Goal: Navigation & Orientation: Find specific page/section

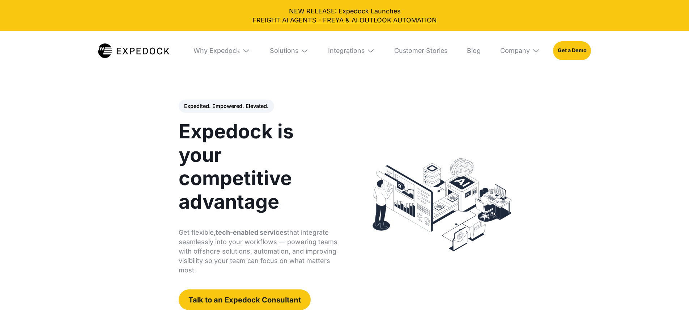
select select
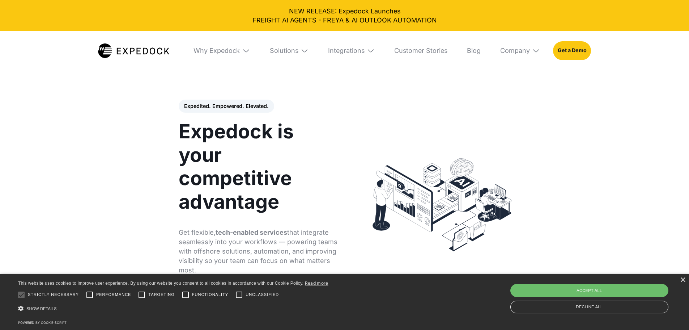
click at [242, 54] on img at bounding box center [246, 51] width 8 height 8
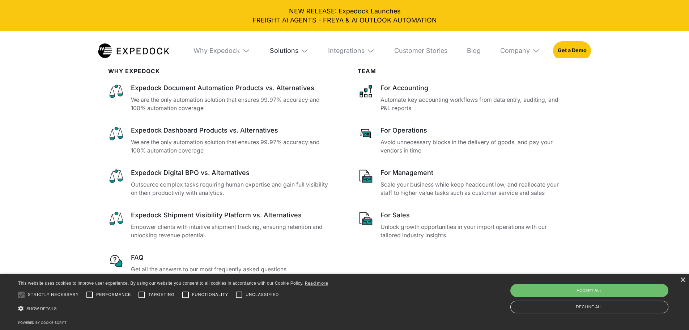
click at [290, 51] on div "Solutions" at bounding box center [284, 51] width 29 height 8
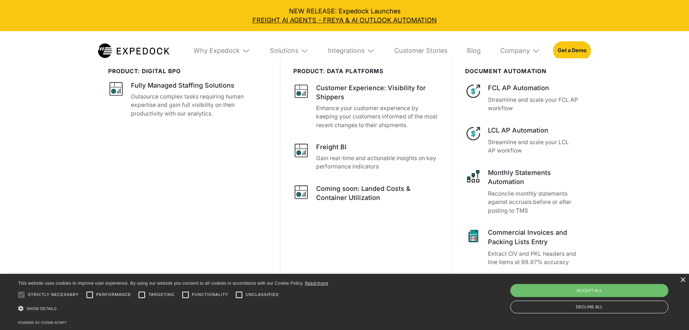
click at [244, 50] on img at bounding box center [246, 51] width 8 height 8
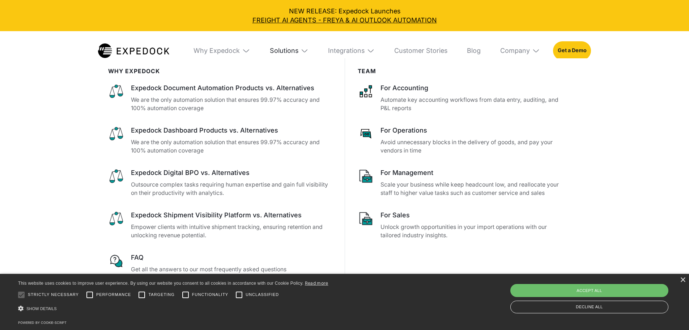
click at [285, 50] on div "Solutions" at bounding box center [284, 51] width 29 height 8
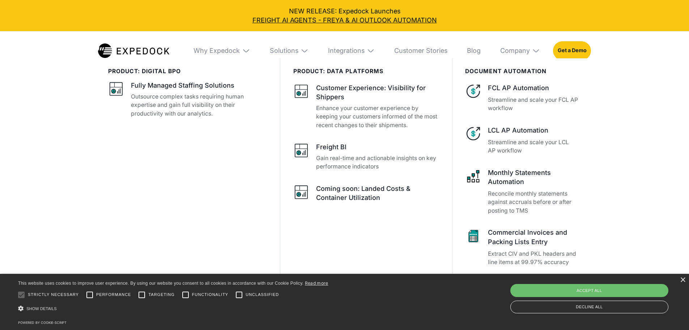
scroll to position [145, 0]
click at [540, 50] on img at bounding box center [536, 51] width 8 height 8
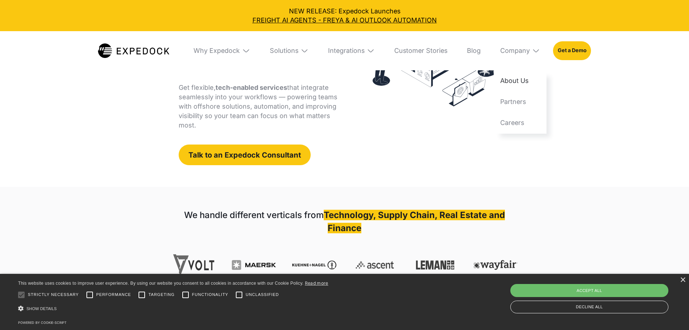
click at [540, 80] on link "About Us" at bounding box center [520, 80] width 53 height 21
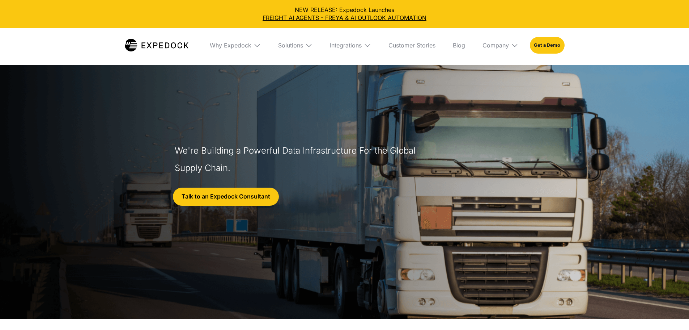
select select
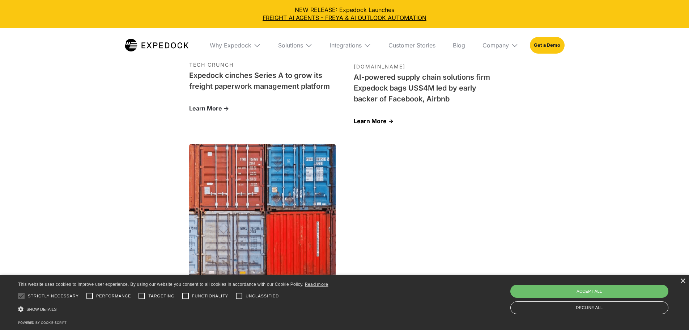
scroll to position [2460, 0]
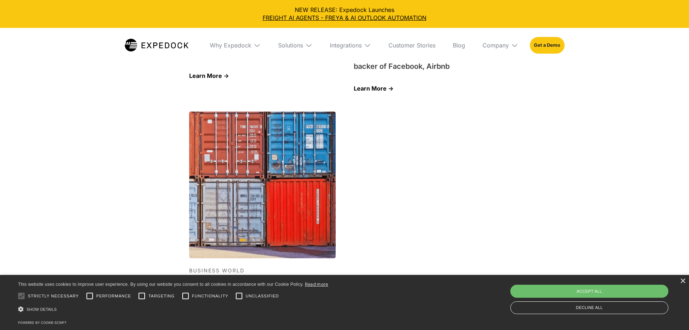
click at [309, 44] on img at bounding box center [308, 45] width 7 height 7
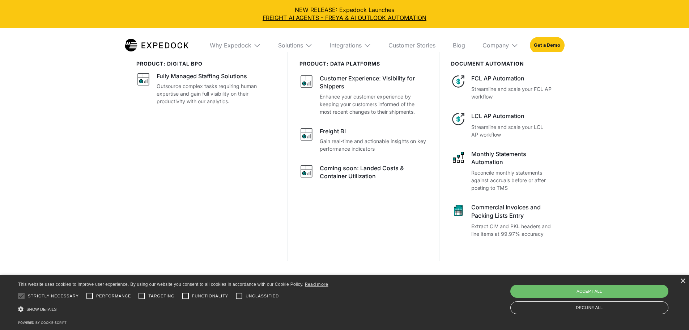
click at [371, 46] on img at bounding box center [367, 45] width 7 height 7
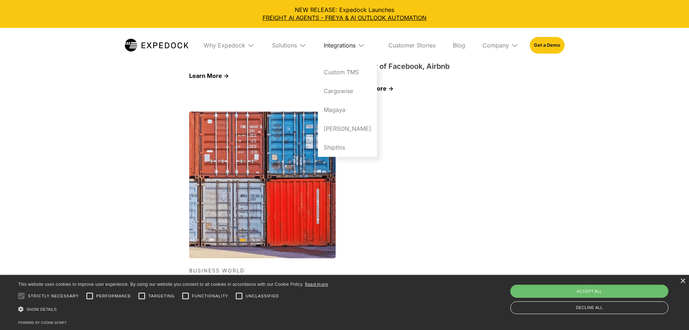
click at [356, 46] on div "Integrations" at bounding box center [340, 45] width 32 height 7
click at [362, 46] on div "Integrations" at bounding box center [346, 45] width 32 height 7
click at [368, 111] on link "Magaya" at bounding box center [347, 109] width 59 height 19
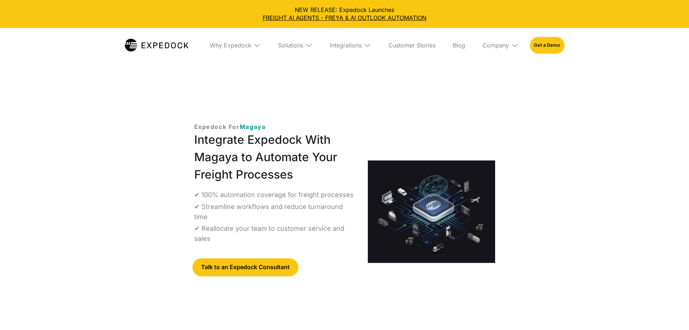
select select
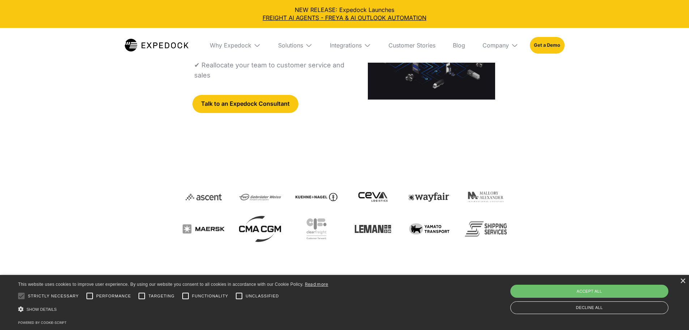
scroll to position [181, 0]
